Goal: Information Seeking & Learning: Learn about a topic

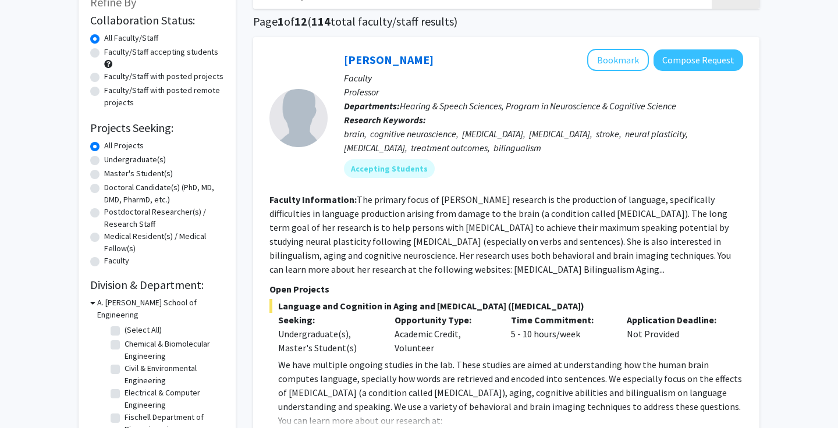
scroll to position [83, 0]
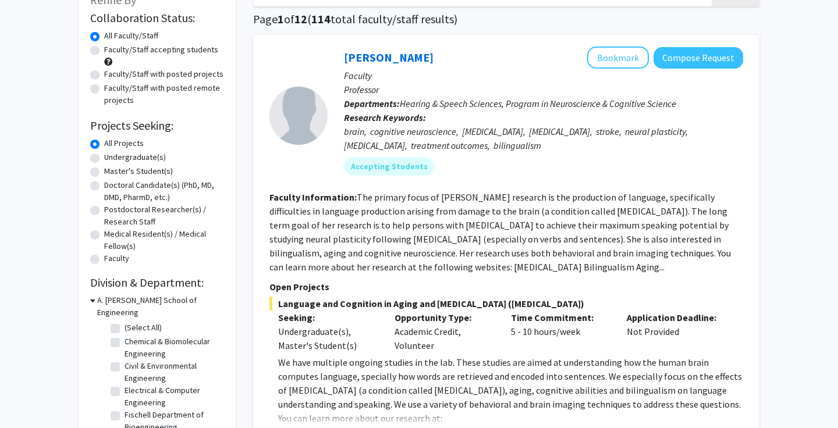
click at [104, 159] on label "Undergraduate(s)" at bounding box center [135, 157] width 62 height 12
click at [104, 159] on input "Undergraduate(s)" at bounding box center [108, 155] width 8 height 8
radio input "true"
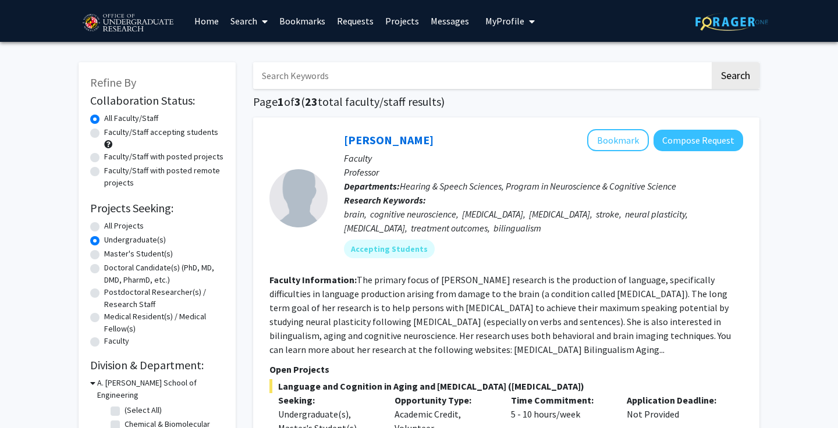
click at [104, 135] on label "Faculty/Staff accepting students" at bounding box center [161, 132] width 114 height 12
click at [104, 134] on input "Faculty/Staff accepting students" at bounding box center [108, 130] width 8 height 8
radio input "true"
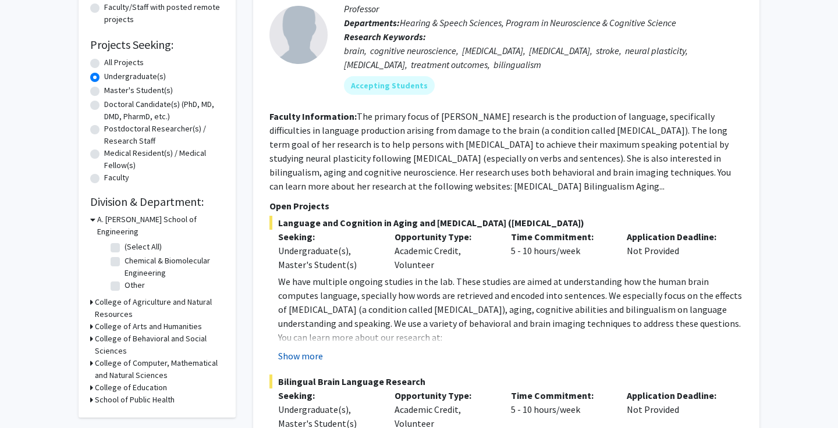
click at [298, 358] on button "Show more" at bounding box center [300, 356] width 45 height 14
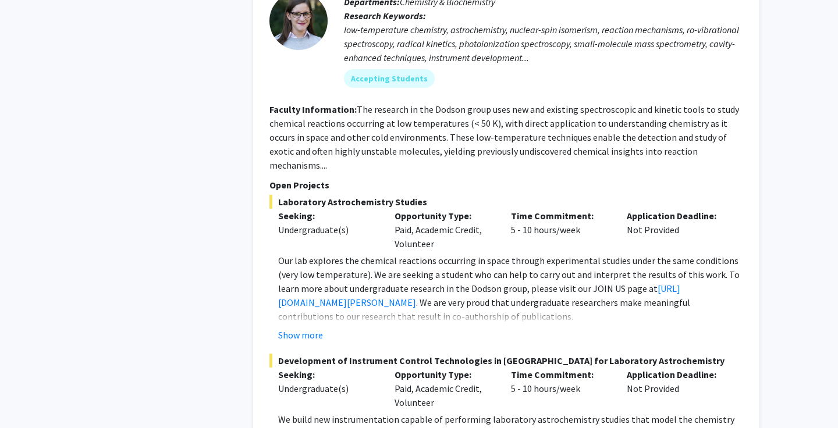
scroll to position [844, 0]
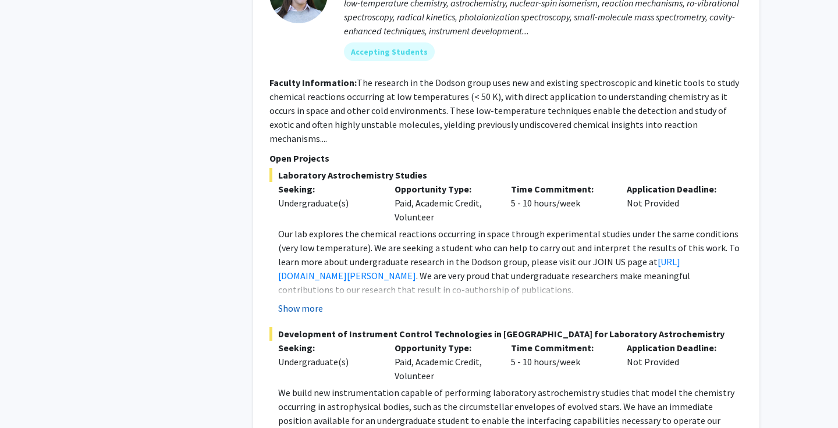
click at [286, 301] on button "Show more" at bounding box center [300, 308] width 45 height 14
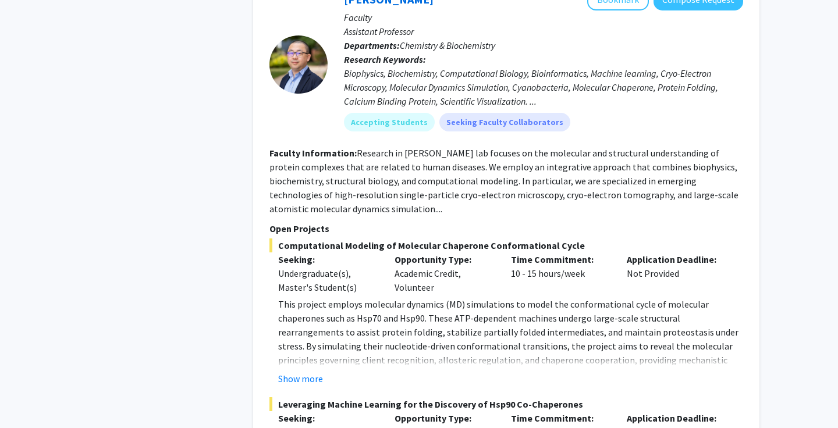
scroll to position [2147, 0]
click at [294, 383] on button "Show more" at bounding box center [300, 378] width 45 height 14
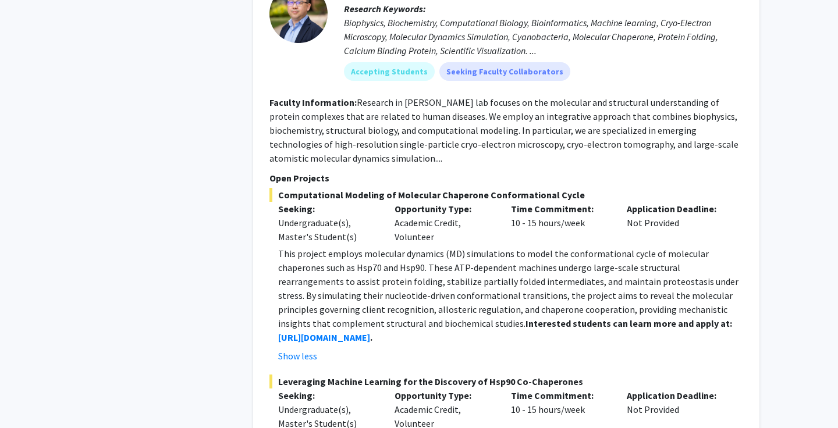
scroll to position [2274, 0]
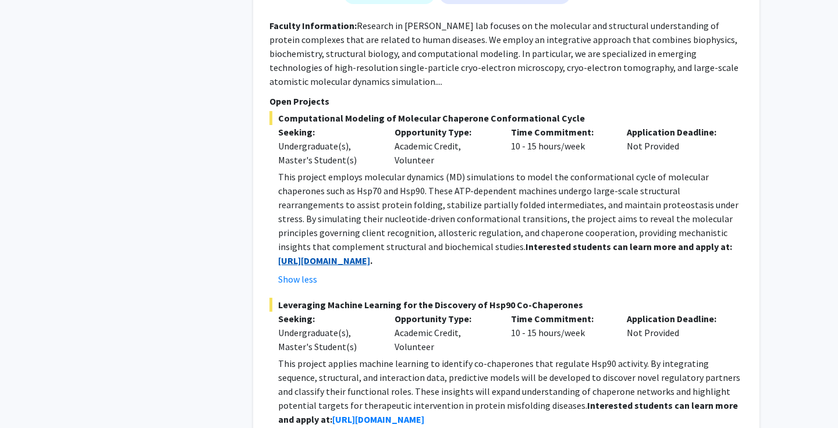
click at [351, 262] on strong "[URL][DOMAIN_NAME]" at bounding box center [324, 261] width 92 height 12
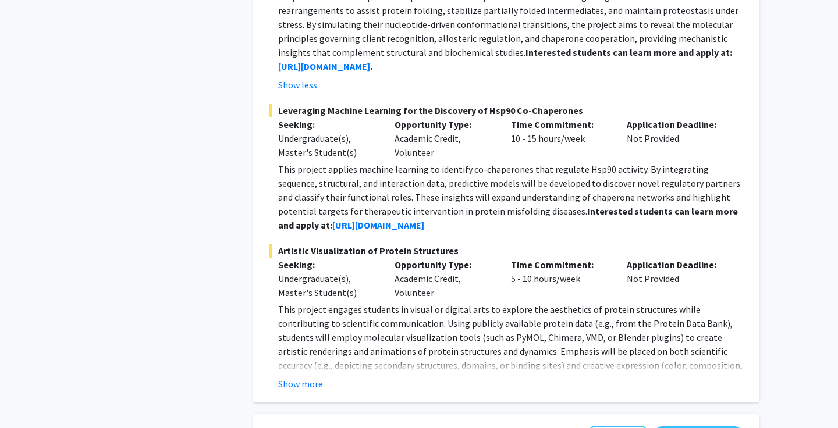
scroll to position [2460, 0]
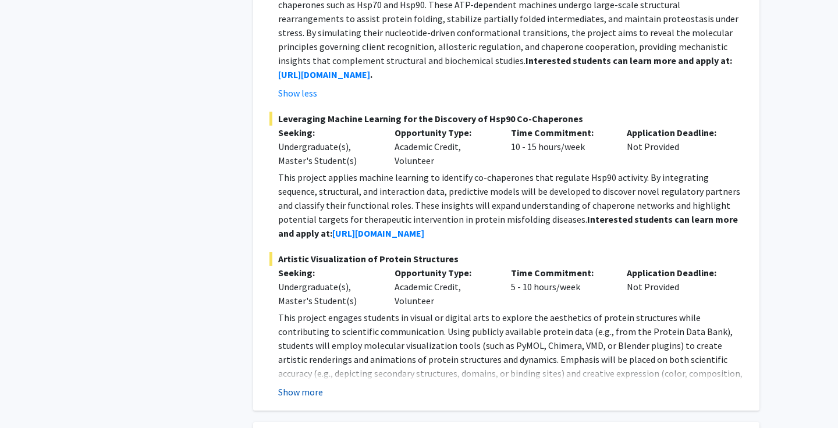
click at [291, 388] on button "Show more" at bounding box center [300, 392] width 45 height 14
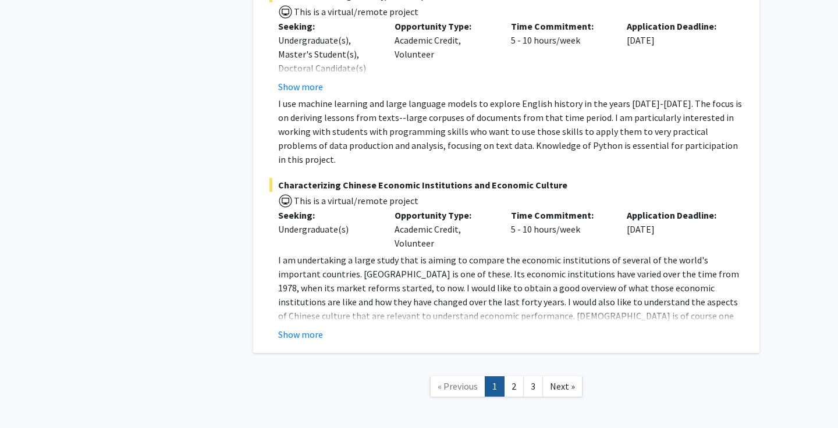
scroll to position [5830, 0]
click at [510, 377] on link "2" at bounding box center [514, 387] width 20 height 20
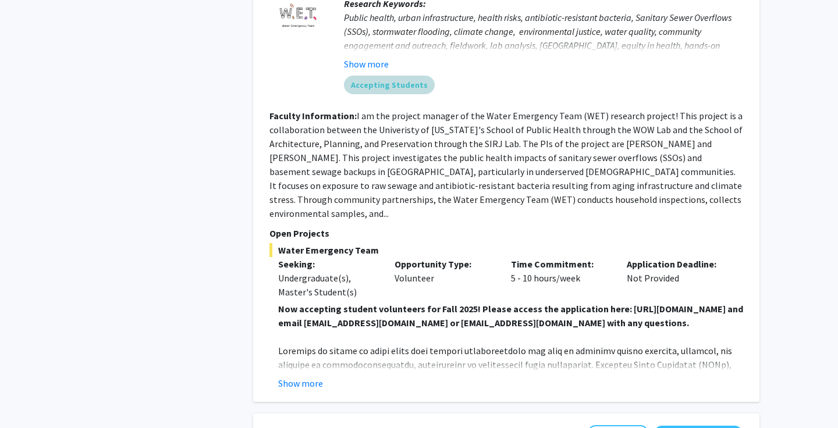
scroll to position [1663, 0]
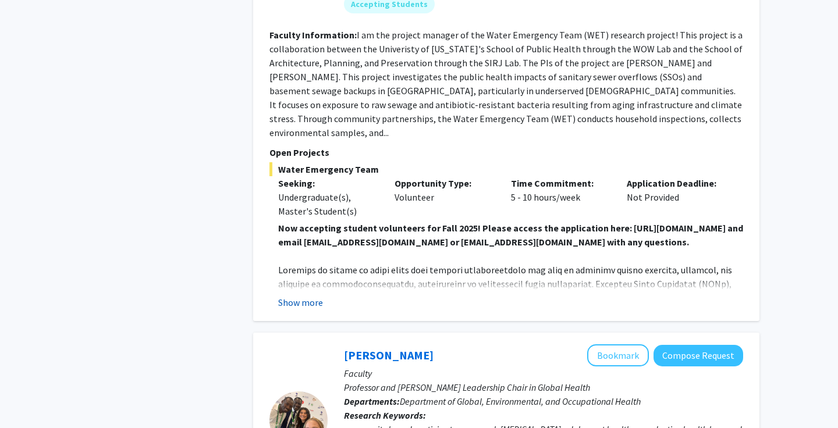
click at [289, 295] on button "Show more" at bounding box center [300, 302] width 45 height 14
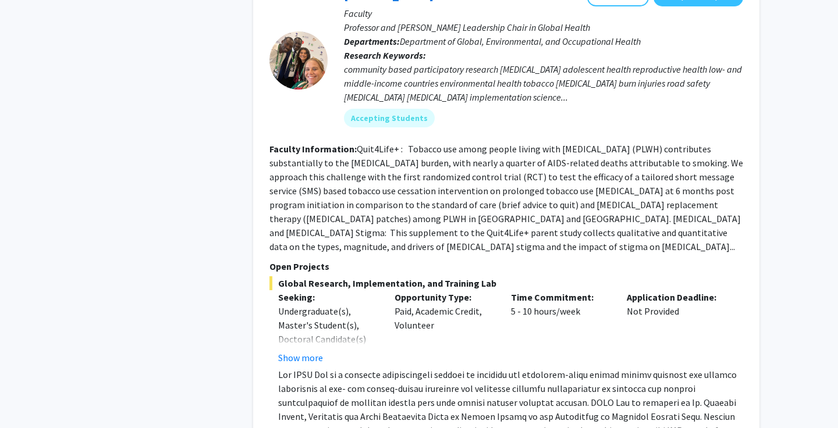
scroll to position [2269, 0]
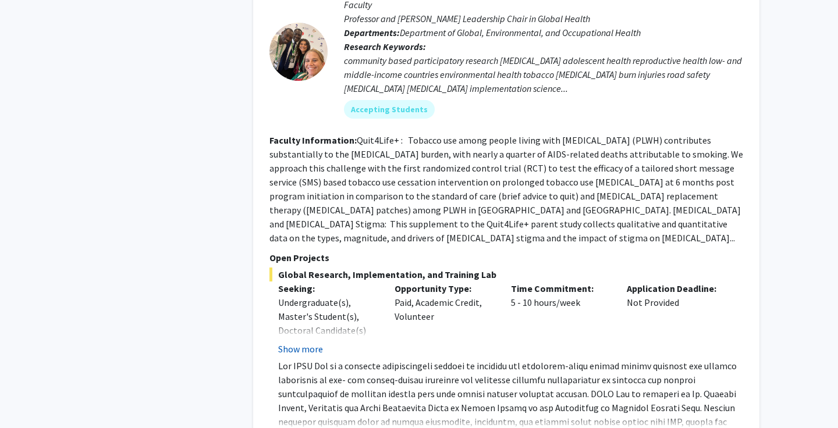
click at [296, 342] on button "Show more" at bounding box center [300, 349] width 45 height 14
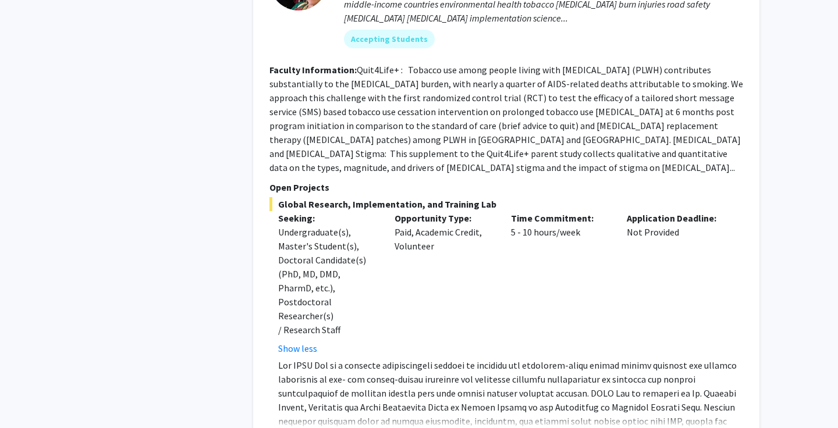
scroll to position [2398, 0]
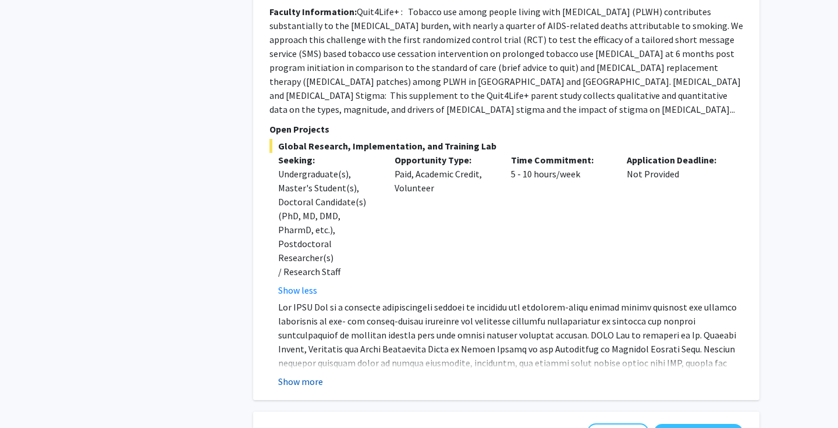
click at [283, 375] on button "Show more" at bounding box center [300, 382] width 45 height 14
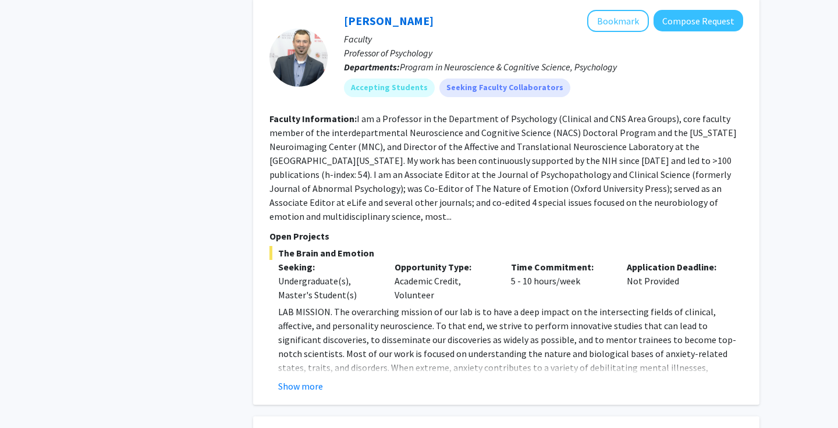
scroll to position [3609, 0]
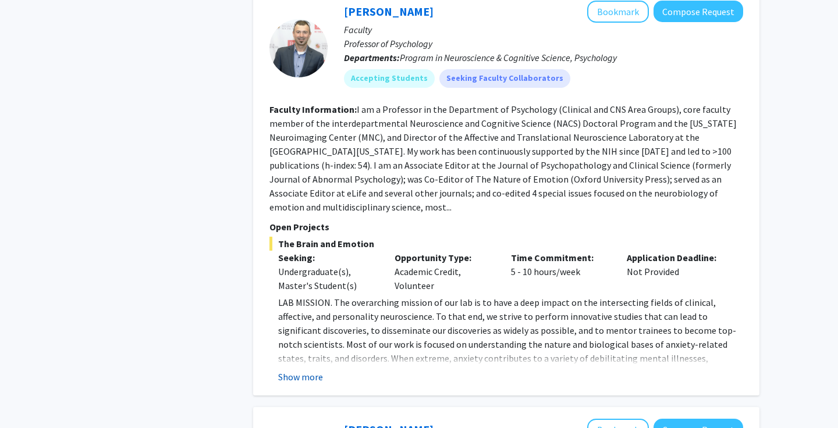
click at [283, 370] on button "Show more" at bounding box center [300, 377] width 45 height 14
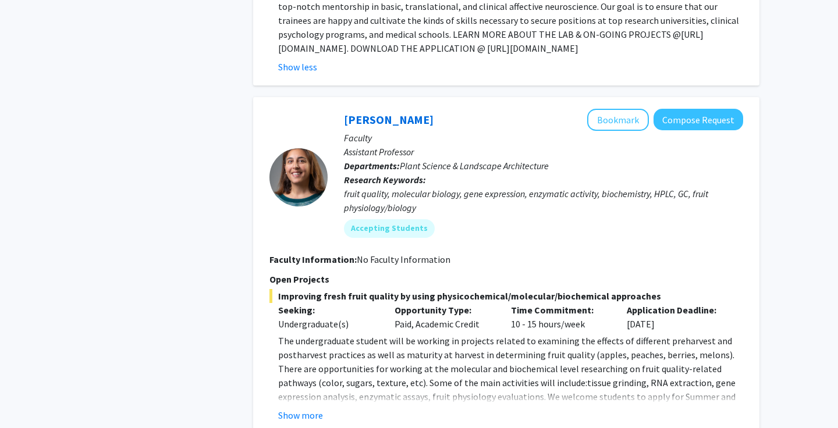
scroll to position [4098, 0]
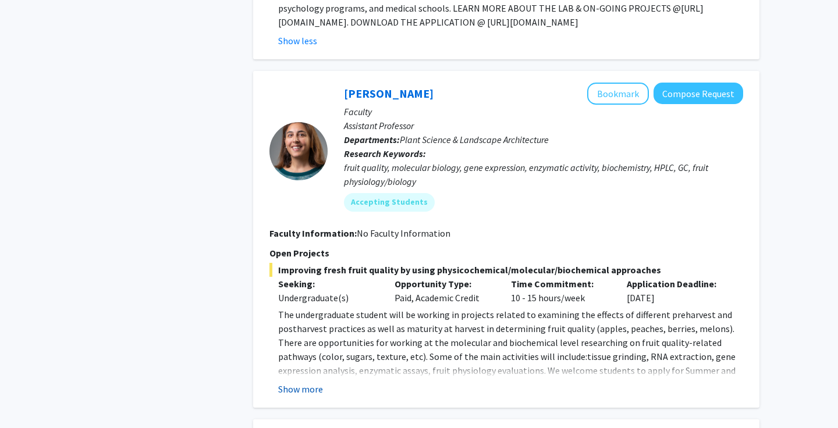
click at [307, 382] on button "Show more" at bounding box center [300, 389] width 45 height 14
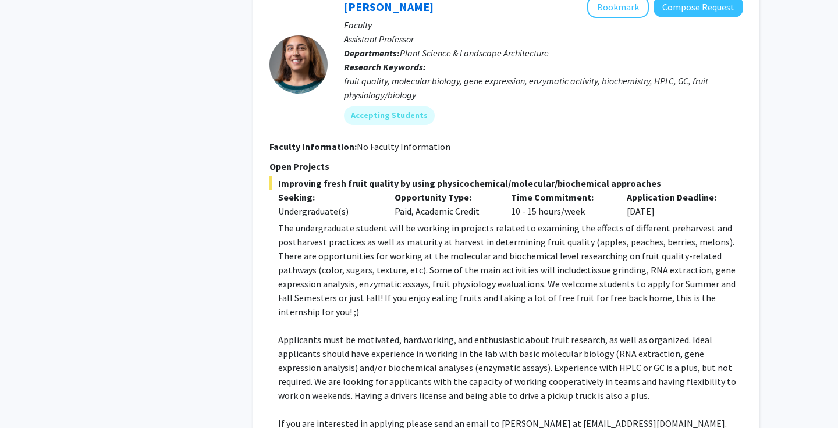
scroll to position [4183, 0]
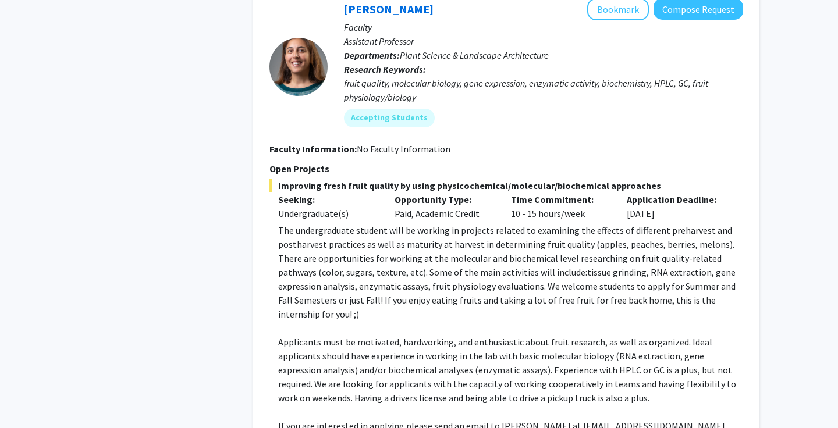
click at [352, 335] on p "Applicants must be motivated, hardworking, and enthusiastic about fruit researc…" at bounding box center [510, 370] width 465 height 70
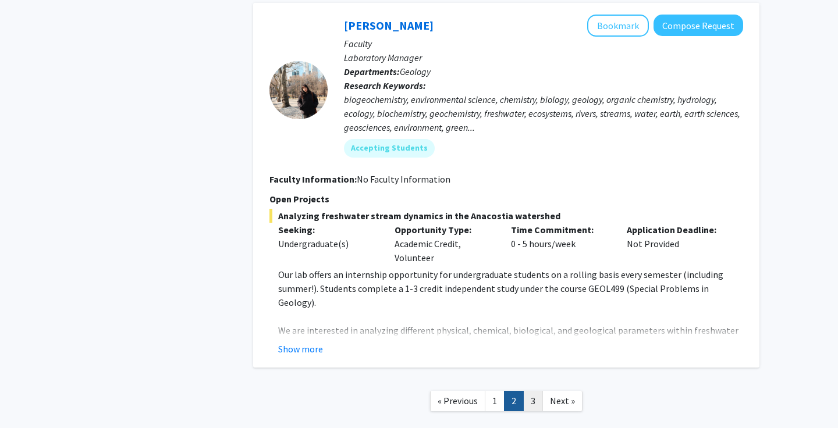
scroll to position [4654, 0]
click at [533, 391] on link "3" at bounding box center [533, 401] width 20 height 20
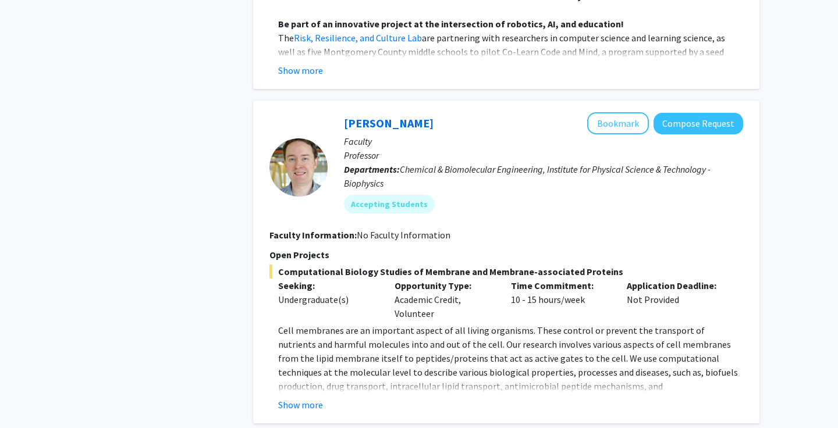
scroll to position [722, 0]
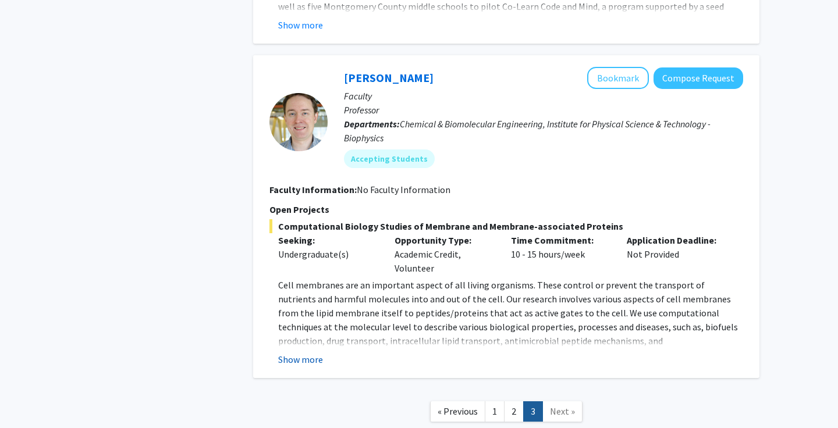
click at [291, 362] on button "Show more" at bounding box center [300, 359] width 45 height 14
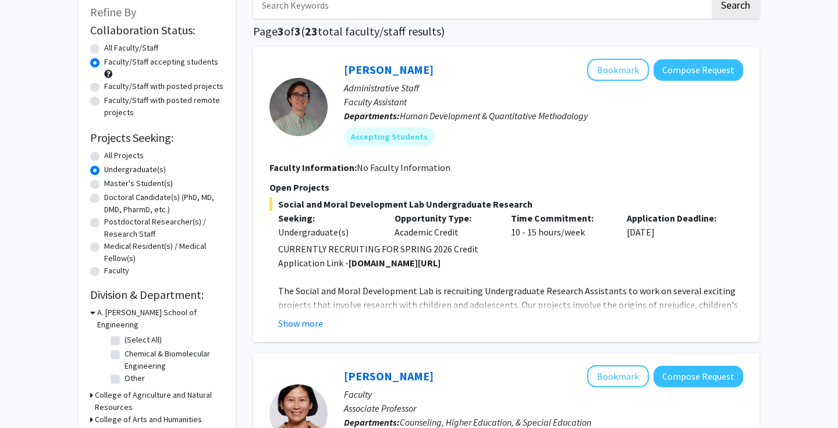
scroll to position [134, 0]
